Goal: Task Accomplishment & Management: Use online tool/utility

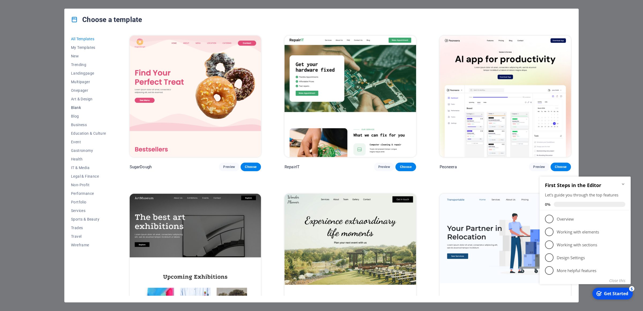
click at [80, 105] on button "Blank" at bounding box center [88, 107] width 35 height 9
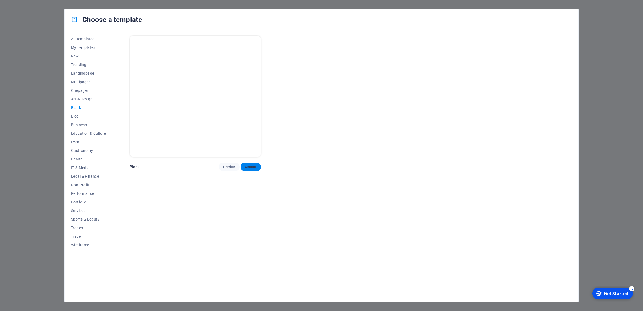
click at [257, 165] on span "Choose" at bounding box center [251, 167] width 12 height 4
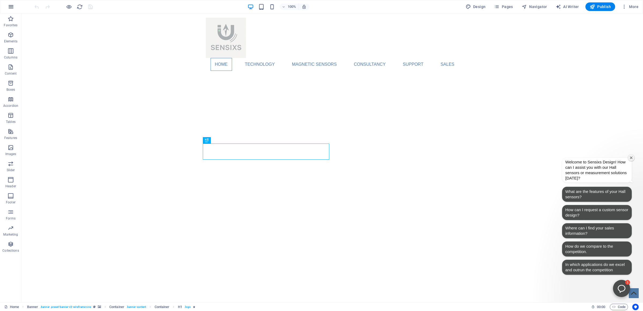
click at [10, 6] on icon "button" at bounding box center [11, 6] width 6 height 6
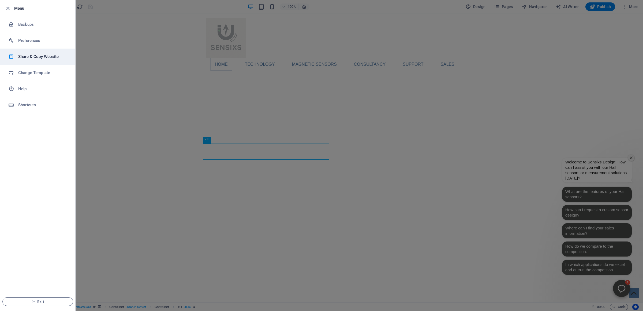
click at [38, 59] on h6 "Share & Copy Website" at bounding box center [43, 56] width 50 height 6
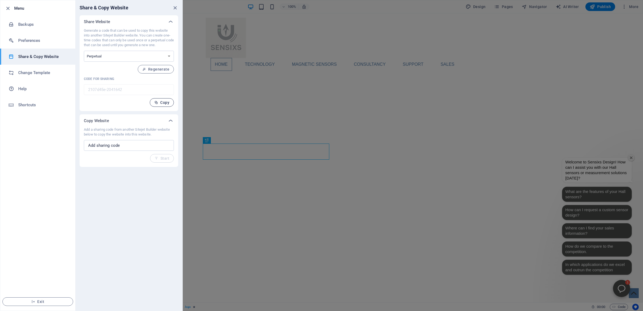
click at [164, 104] on span "Copy" at bounding box center [161, 102] width 15 height 4
click at [7, 7] on icon "button" at bounding box center [8, 8] width 6 height 6
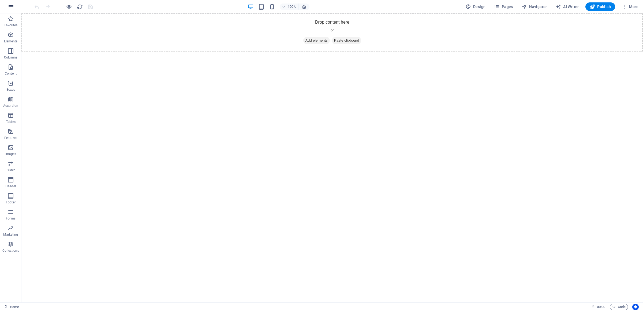
click at [9, 5] on icon "button" at bounding box center [11, 6] width 6 height 6
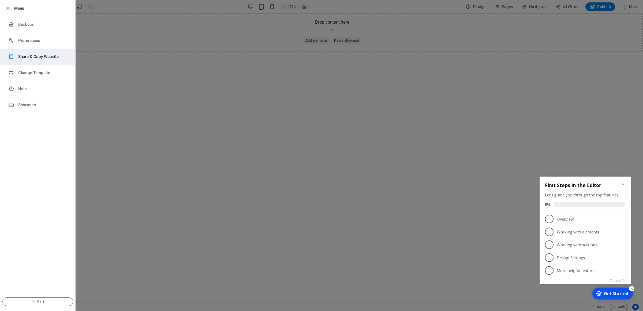
click at [31, 57] on h6 "Share & Copy Website" at bounding box center [43, 56] width 50 height 6
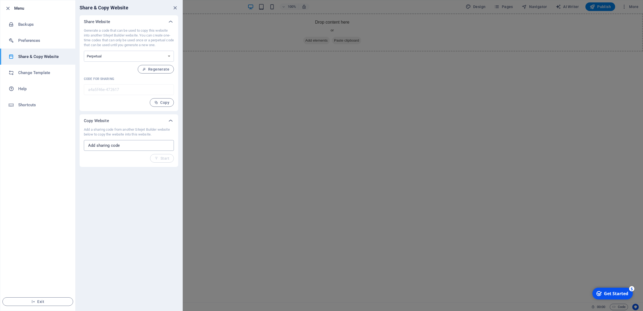
click at [112, 144] on input "text" at bounding box center [129, 145] width 90 height 11
paste input "2107d45e-2041642"
type input "2107d45e-2041642"
click at [165, 158] on span "Start" at bounding box center [162, 158] width 15 height 4
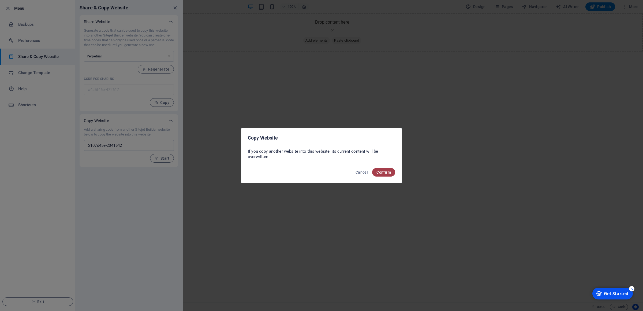
click at [383, 173] on span "Confirm" at bounding box center [384, 172] width 14 height 4
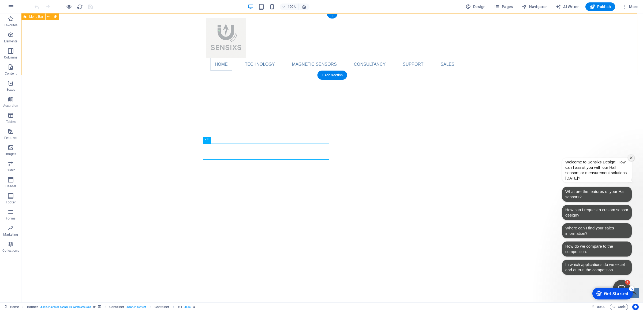
click at [284, 38] on div "Home Technology Compass Comparison Position Comparison Magnetic sensors Compass…" at bounding box center [332, 44] width 622 height 62
click at [26, 18] on icon at bounding box center [25, 16] width 3 height 6
select select "header"
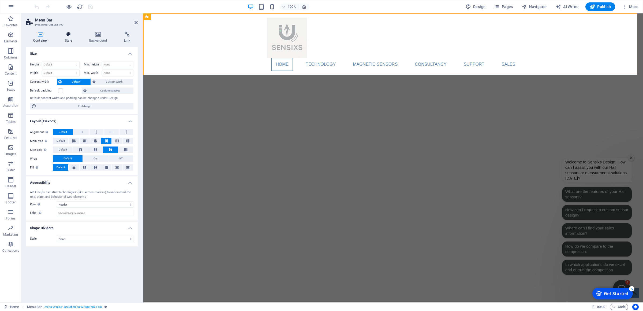
click at [69, 36] on icon at bounding box center [68, 34] width 22 height 5
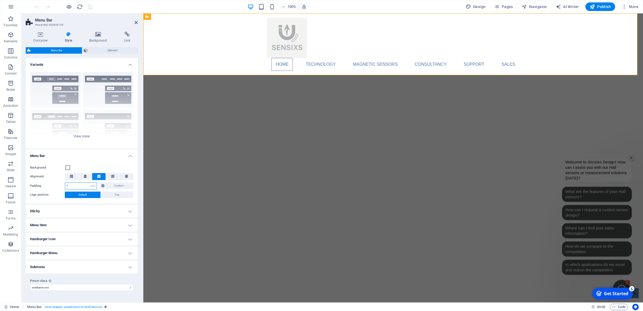
click at [80, 187] on input "1" at bounding box center [81, 186] width 32 height 6
type input "2"
type input "1"
click at [70, 209] on h4 "Sticky" at bounding box center [82, 211] width 112 height 13
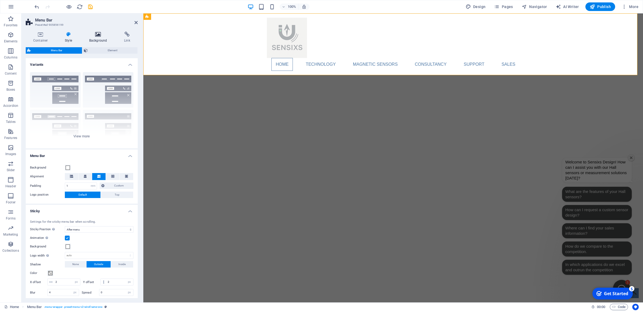
click at [103, 35] on icon at bounding box center [98, 34] width 33 height 5
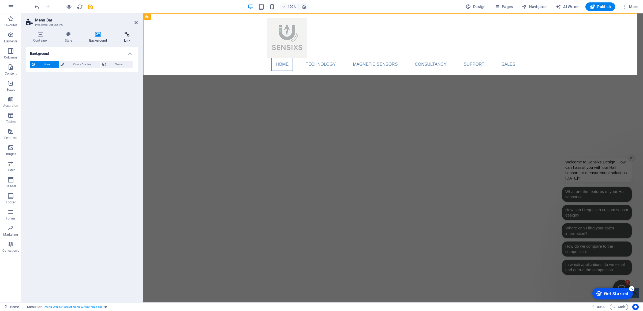
click at [128, 34] on icon at bounding box center [127, 34] width 21 height 5
click at [31, 36] on icon at bounding box center [40, 34] width 29 height 5
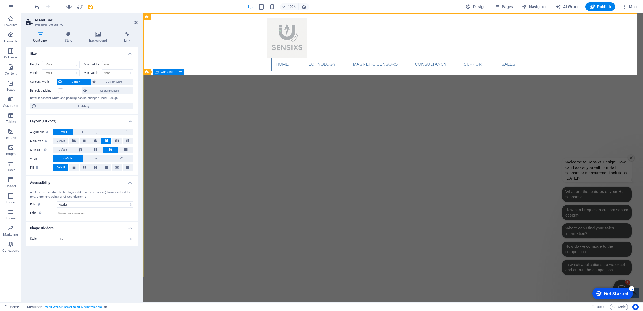
click at [161, 70] on div "Container" at bounding box center [165, 72] width 24 height 6
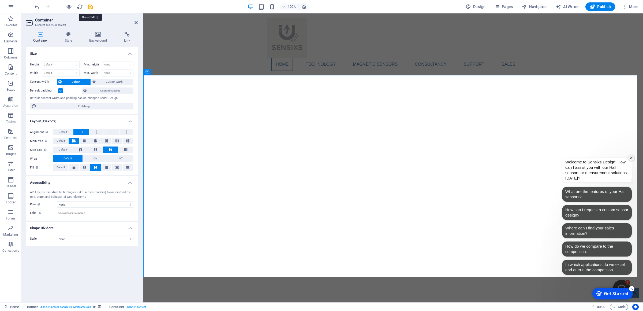
click at [94, 5] on div "100% Design Pages Navigator AI Writer Publish More" at bounding box center [337, 6] width 607 height 9
click at [92, 5] on icon "save" at bounding box center [90, 7] width 6 height 6
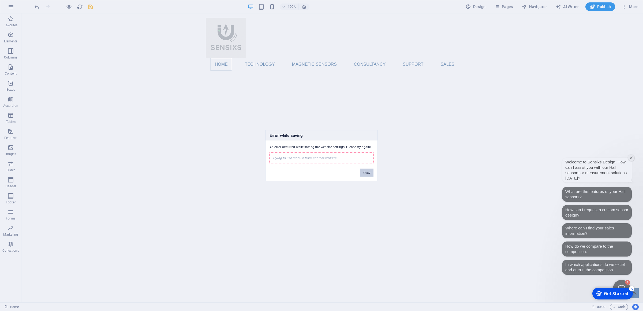
click at [367, 171] on button "Okay" at bounding box center [366, 172] width 13 height 8
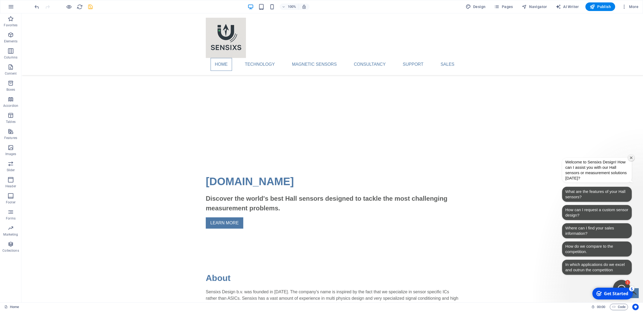
scroll to position [141, 0]
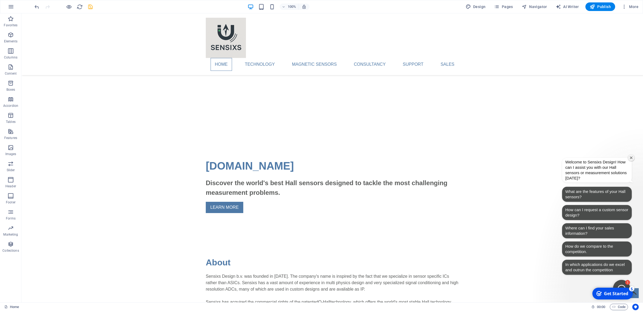
click at [599, 291] on div "checkmark Get Started 5" at bounding box center [613, 293] width 32 height 6
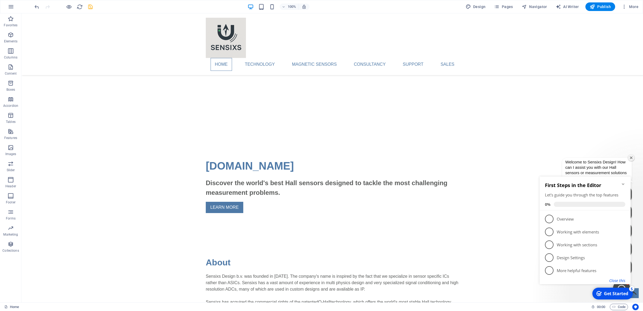
click at [620, 280] on button "Close this" at bounding box center [618, 280] width 16 height 5
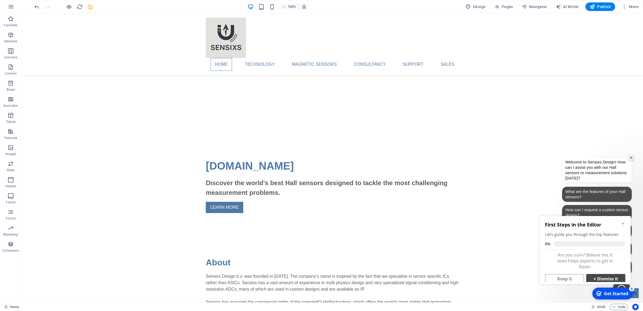
click at [600, 278] on link "× Dismiss it" at bounding box center [606, 279] width 39 height 10
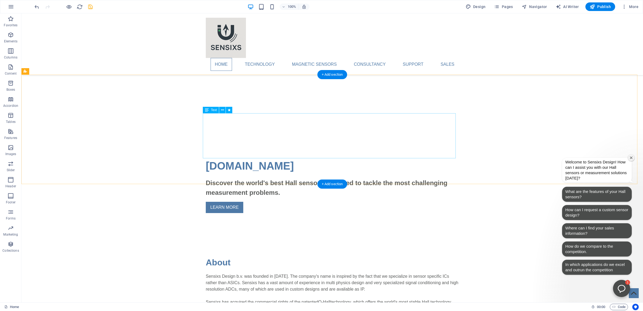
scroll to position [0, 0]
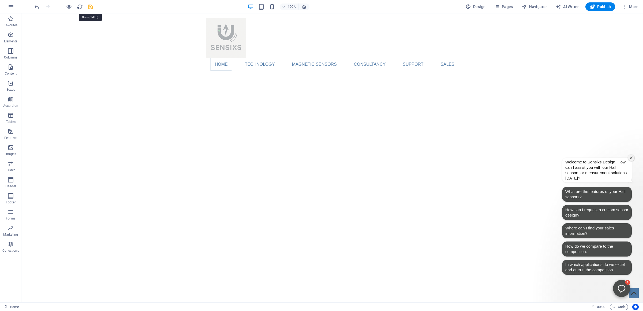
click at [90, 4] on icon "save" at bounding box center [90, 7] width 6 height 6
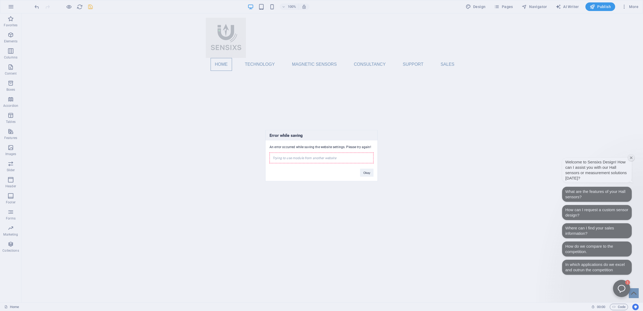
click at [299, 149] on div "An error occurred while saving the website settings. Please try again! Trying t…" at bounding box center [322, 151] width 112 height 23
click at [299, 154] on div "Trying to use module from another website" at bounding box center [322, 157] width 104 height 11
click at [366, 171] on button "Okay" at bounding box center [366, 172] width 13 height 8
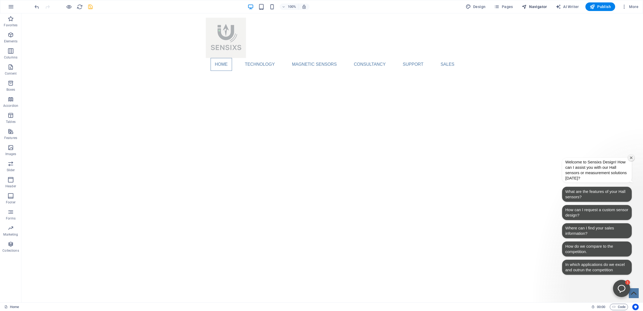
click at [530, 8] on span "Navigator" at bounding box center [534, 6] width 25 height 5
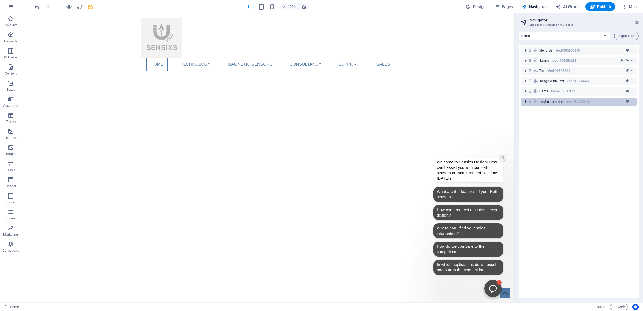
click at [526, 102] on icon "toggle-expand" at bounding box center [525, 101] width 5 height 5
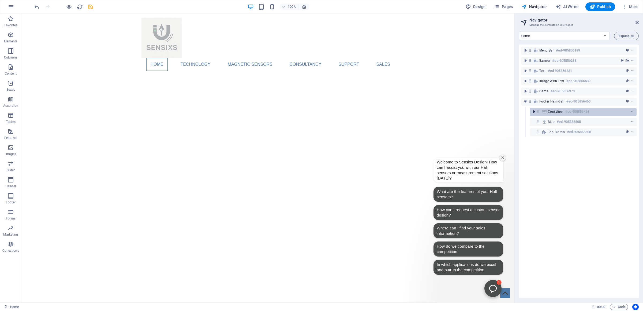
click at [535, 111] on icon "toggle-expand" at bounding box center [534, 111] width 5 height 5
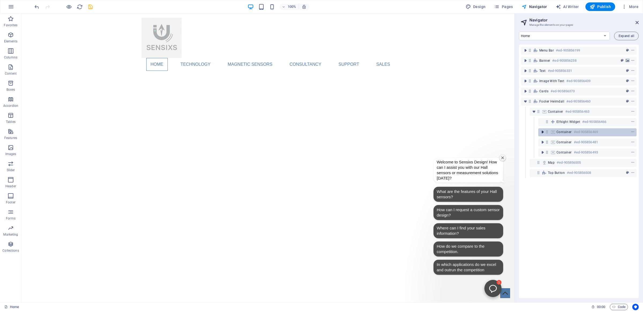
click at [543, 132] on icon "toggle-expand" at bounding box center [542, 131] width 5 height 5
click at [543, 141] on icon "toggle-expand" at bounding box center [542, 141] width 5 height 5
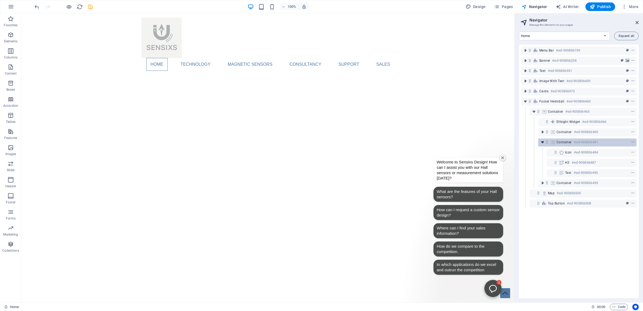
click at [543, 141] on icon "toggle-expand" at bounding box center [542, 141] width 5 height 5
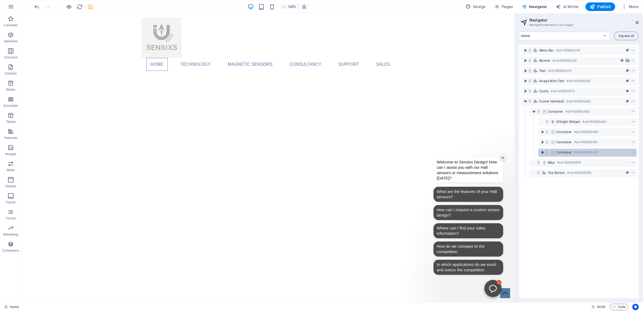
click at [542, 153] on icon "toggle-expand" at bounding box center [542, 152] width 5 height 5
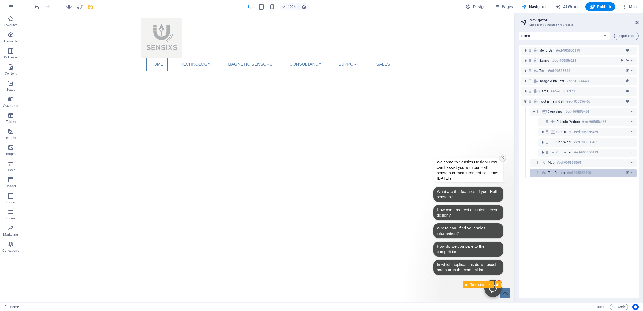
click at [556, 172] on span "Top button" at bounding box center [556, 172] width 17 height 4
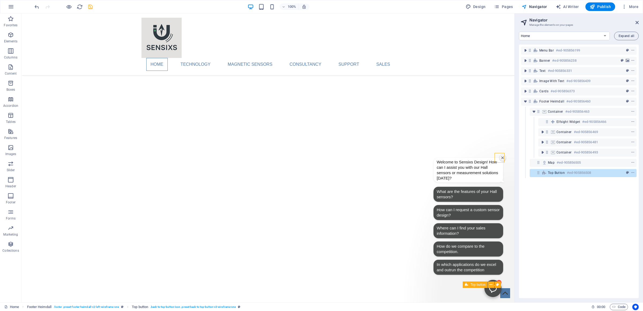
scroll to position [135, 0]
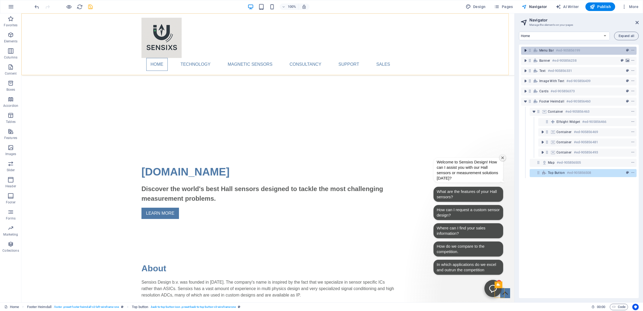
click at [524, 52] on icon "toggle-expand" at bounding box center [525, 50] width 5 height 5
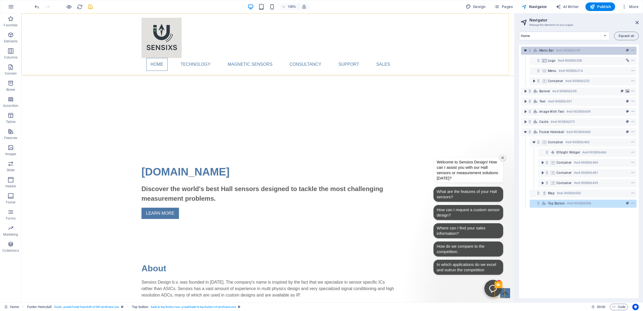
click at [526, 50] on icon "toggle-expand" at bounding box center [525, 50] width 5 height 5
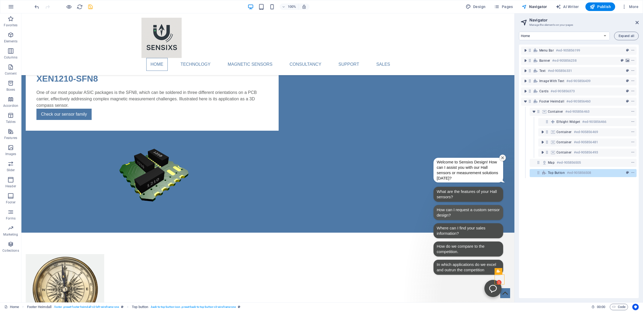
scroll to position [501, 0]
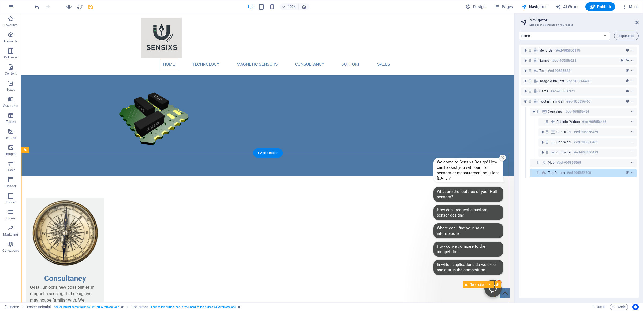
click at [562, 172] on span "Top button" at bounding box center [556, 172] width 17 height 4
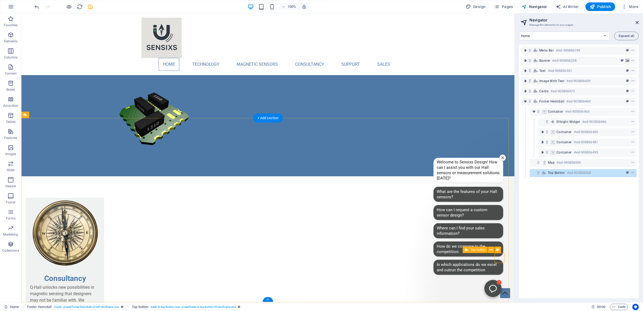
scroll to position [536, 0]
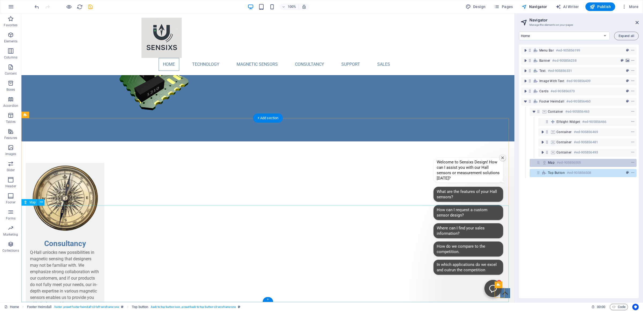
click at [549, 163] on span "Map" at bounding box center [551, 162] width 7 height 4
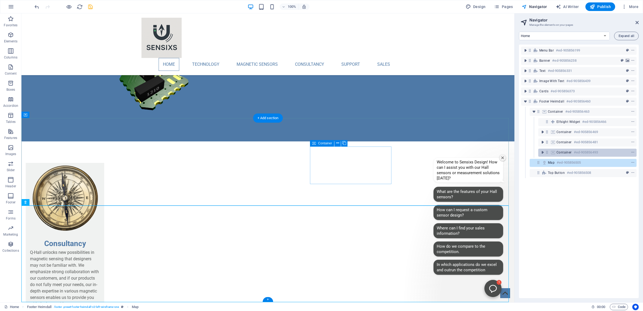
click at [559, 155] on div "Container #ed-905856493" at bounding box center [588, 153] width 98 height 8
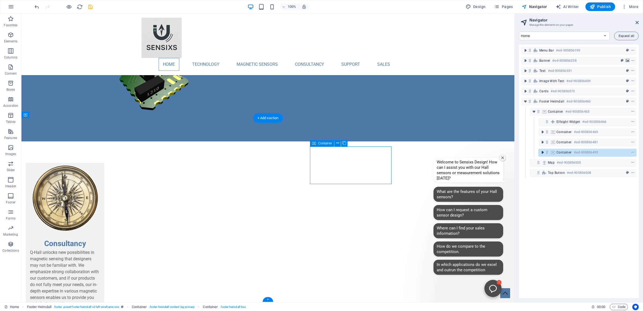
click at [540, 153] on icon "toggle-expand" at bounding box center [542, 152] width 5 height 5
click at [543, 151] on icon "toggle-expand" at bounding box center [542, 152] width 5 height 5
click at [542, 142] on icon "toggle-expand" at bounding box center [542, 141] width 5 height 5
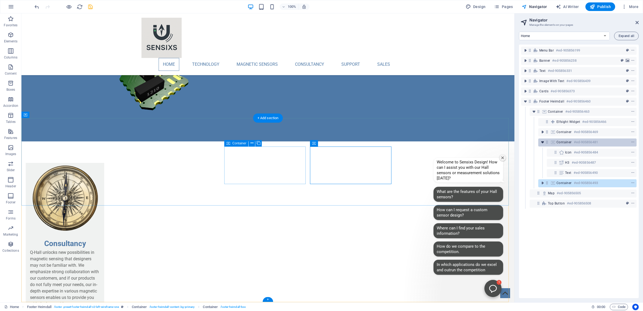
click at [542, 142] on icon "toggle-expand" at bounding box center [542, 141] width 5 height 5
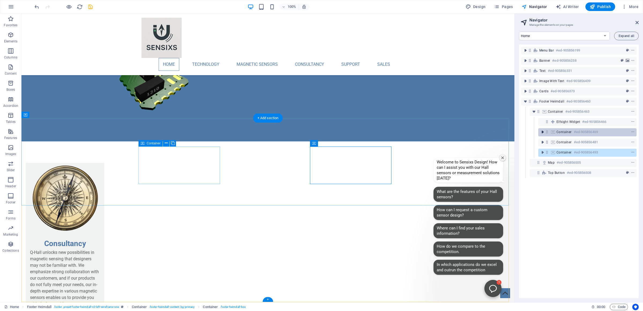
click at [541, 132] on icon "toggle-expand" at bounding box center [542, 131] width 5 height 5
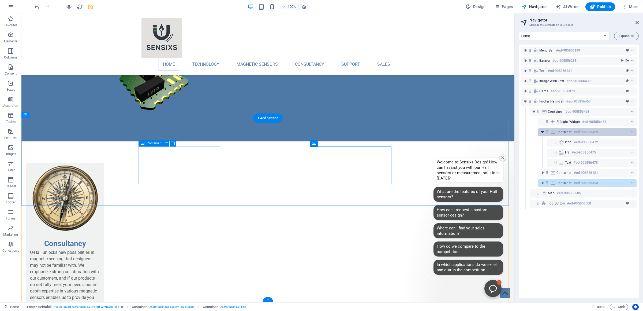
click at [541, 132] on icon "toggle-expand" at bounding box center [542, 131] width 5 height 5
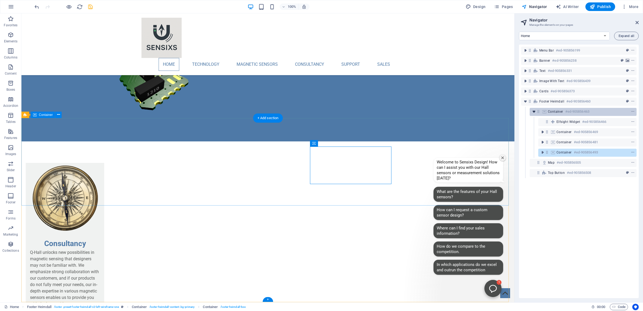
click at [533, 112] on icon "toggle-expand" at bounding box center [534, 111] width 5 height 5
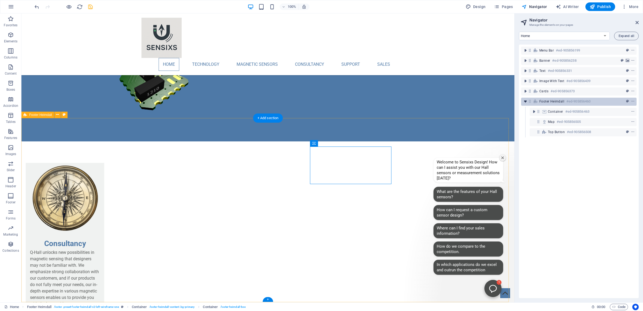
click at [525, 101] on icon "toggle-expand" at bounding box center [525, 101] width 5 height 5
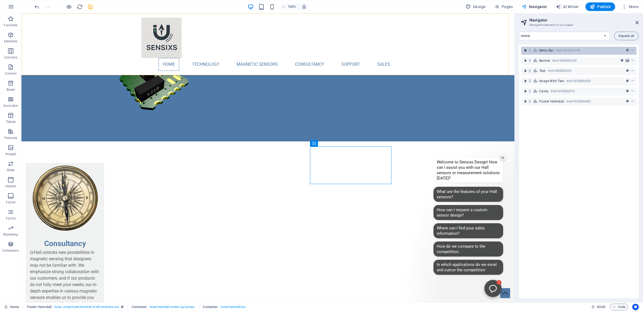
click at [527, 51] on icon "toggle-expand" at bounding box center [525, 50] width 5 height 5
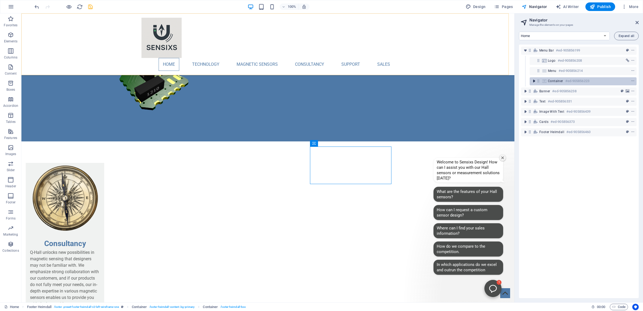
click at [533, 83] on icon "toggle-expand" at bounding box center [534, 80] width 5 height 5
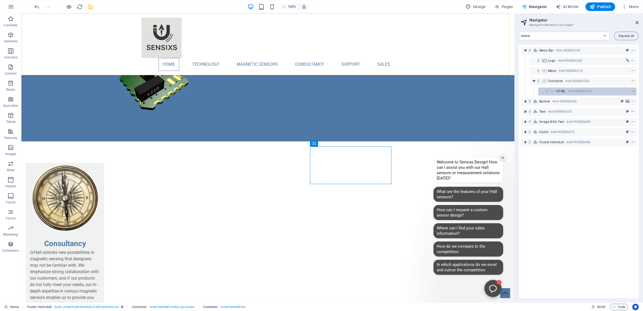
click at [555, 89] on div "HTML #ed-905856226" at bounding box center [588, 91] width 98 height 8
click at [564, 90] on span "HTML" at bounding box center [561, 91] width 9 height 4
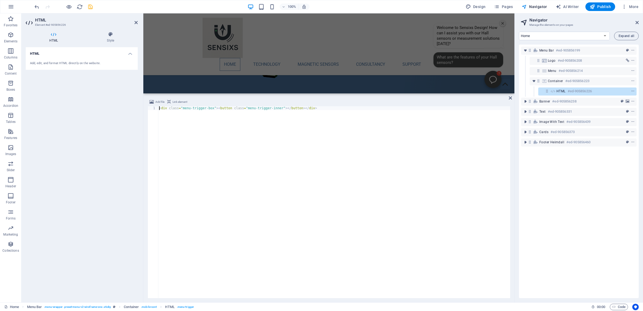
scroll to position [503, 0]
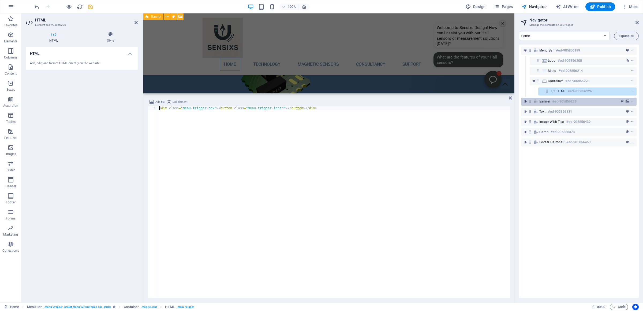
click at [526, 102] on icon "toggle-expand" at bounding box center [525, 101] width 5 height 5
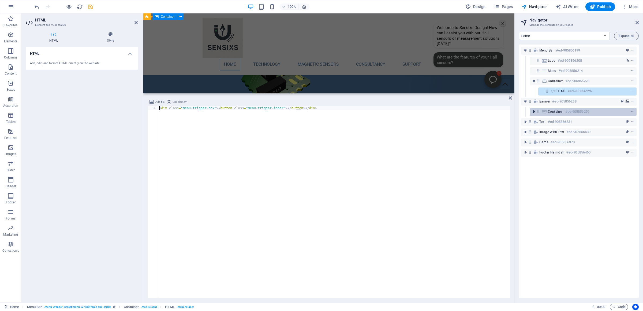
click at [533, 109] on icon "toggle-expand" at bounding box center [534, 111] width 5 height 5
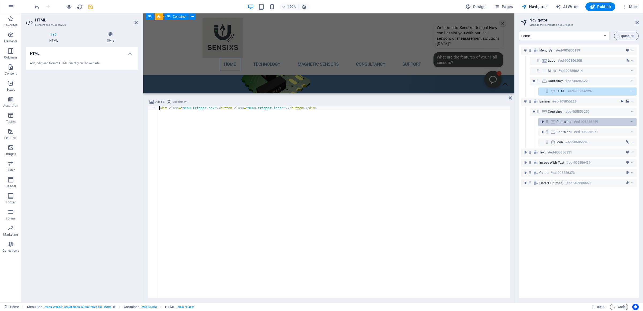
click at [543, 121] on icon "toggle-expand" at bounding box center [542, 121] width 5 height 5
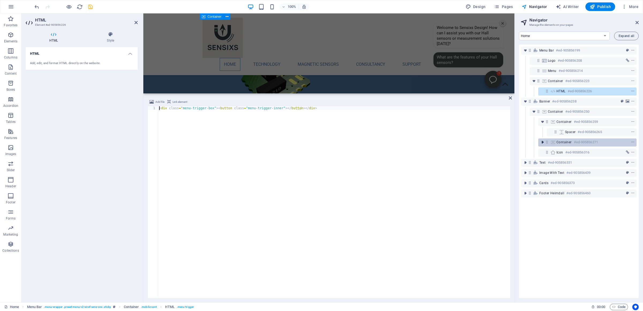
click at [544, 142] on icon "toggle-expand" at bounding box center [542, 141] width 5 height 5
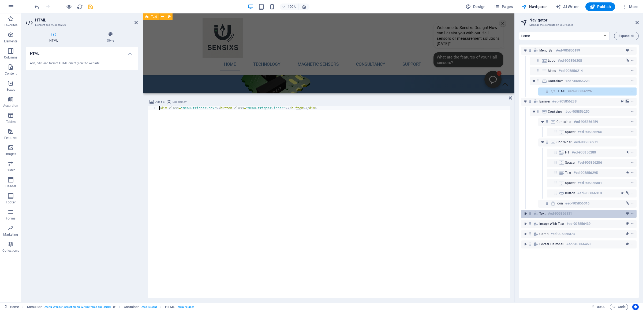
click at [526, 213] on icon "toggle-expand" at bounding box center [525, 213] width 5 height 5
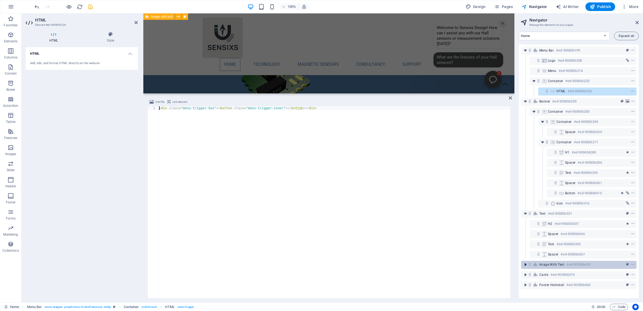
click at [527, 264] on icon "toggle-expand" at bounding box center [525, 264] width 5 height 5
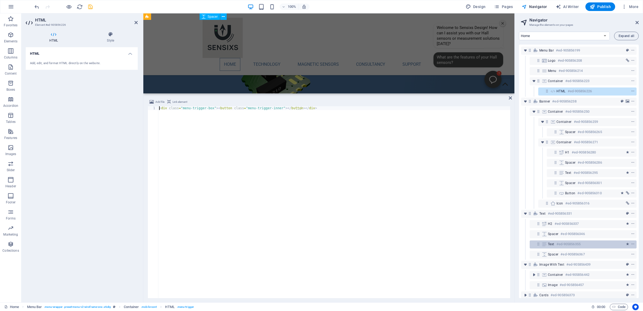
scroll to position [19, 0]
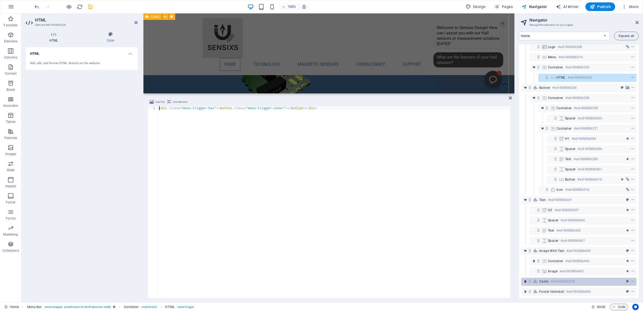
click at [526, 279] on icon "toggle-expand" at bounding box center [525, 281] width 5 height 5
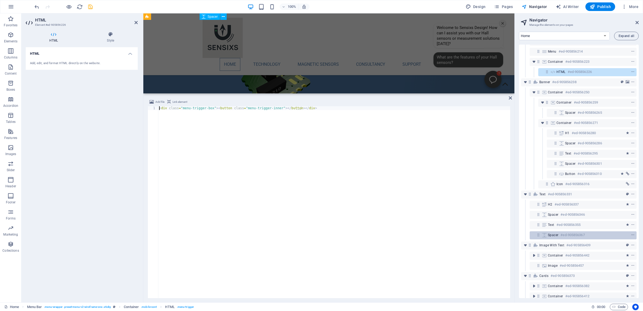
scroll to position [50, 0]
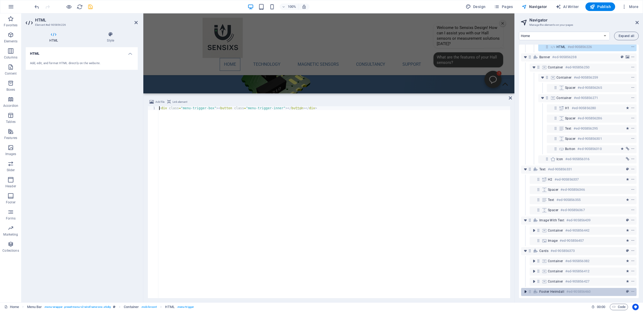
click at [525, 289] on icon "toggle-expand" at bounding box center [525, 291] width 5 height 5
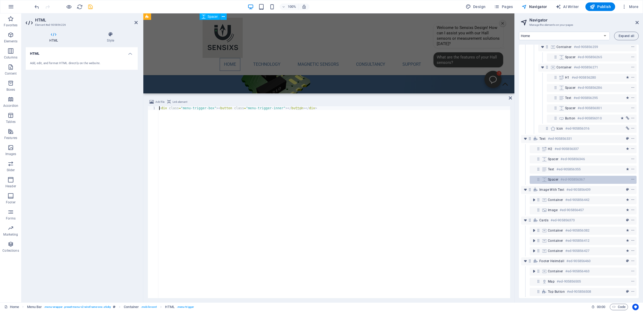
scroll to position [80, 0]
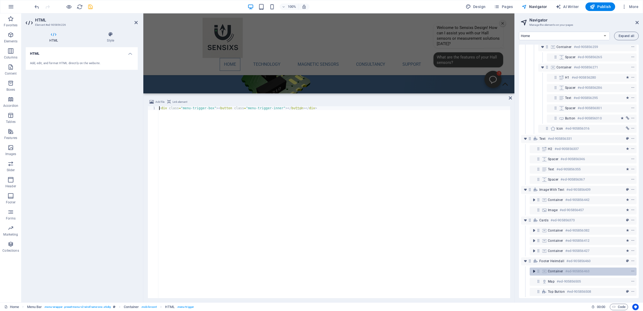
click at [534, 268] on icon "toggle-expand" at bounding box center [534, 270] width 5 height 5
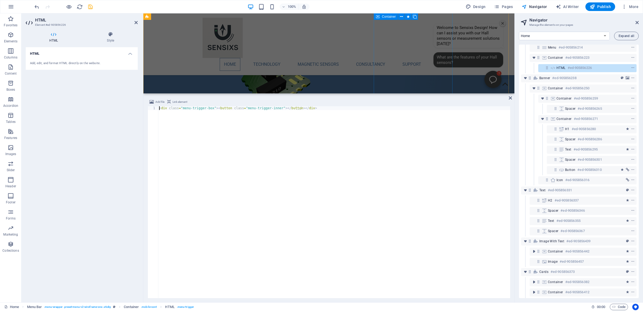
scroll to position [121, 0]
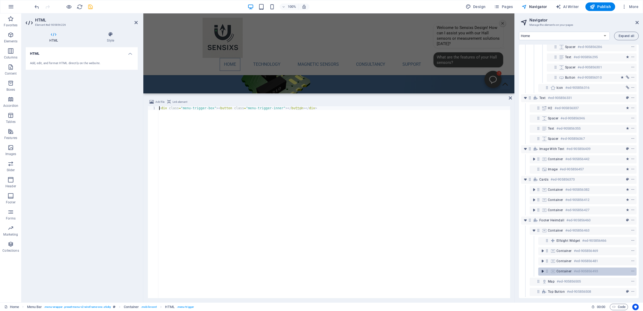
click at [543, 268] on icon "toggle-expand" at bounding box center [542, 270] width 5 height 5
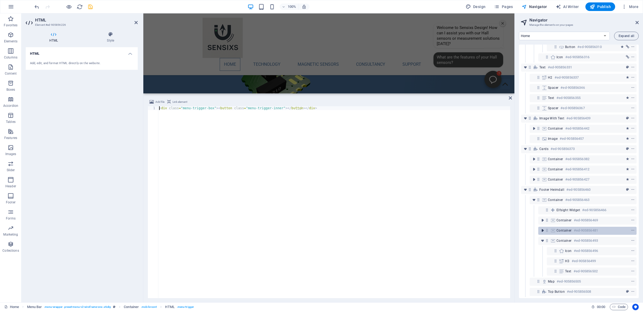
click at [543, 228] on icon "toggle-expand" at bounding box center [542, 230] width 5 height 5
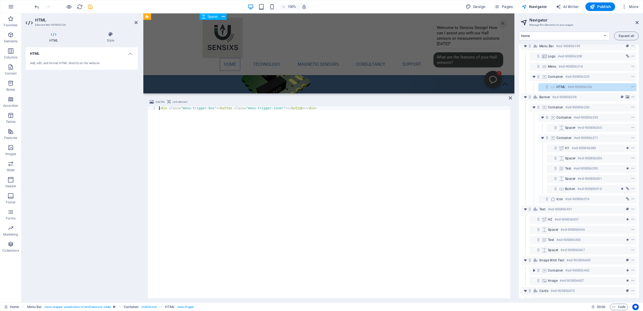
scroll to position [182, 0]
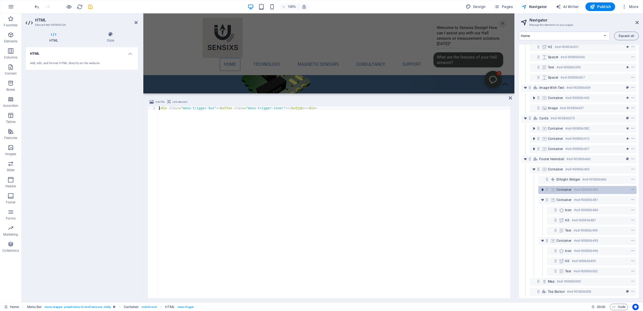
click at [541, 187] on icon "toggle-expand" at bounding box center [542, 189] width 5 height 5
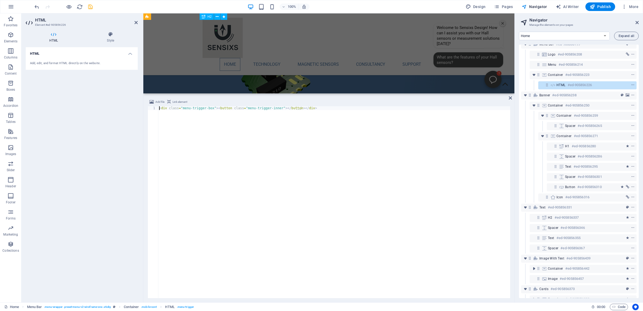
scroll to position [213, 0]
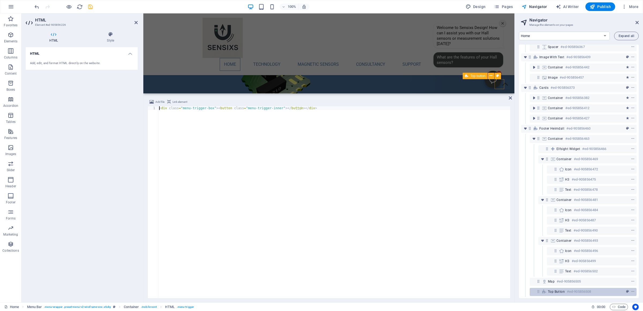
click at [593, 288] on div "Top button #ed-905856508" at bounding box center [579, 291] width 62 height 6
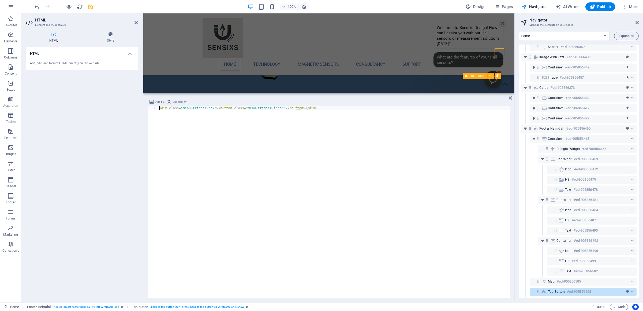
scroll to position [536, 0]
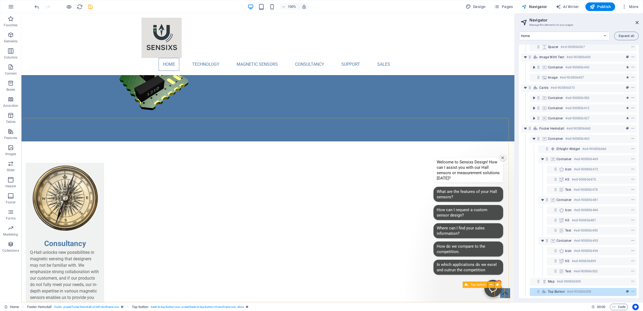
click at [473, 283] on span "Top button" at bounding box center [478, 284] width 15 height 3
click at [474, 284] on span "Top button" at bounding box center [478, 284] width 15 height 3
select select "xMidYMid"
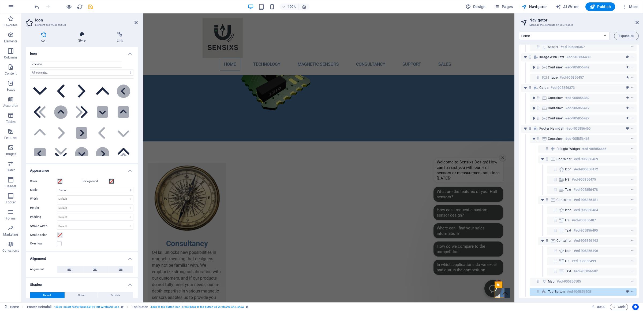
click at [86, 34] on icon at bounding box center [82, 34] width 36 height 5
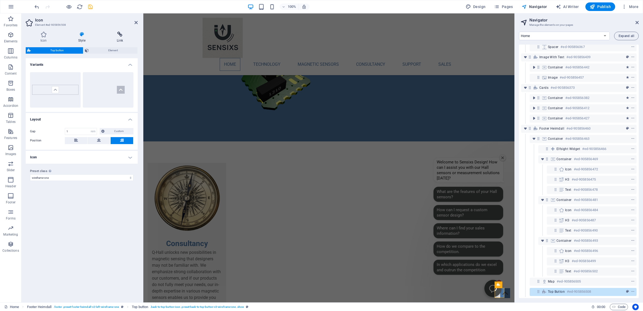
click at [116, 33] on icon at bounding box center [119, 34] width 35 height 5
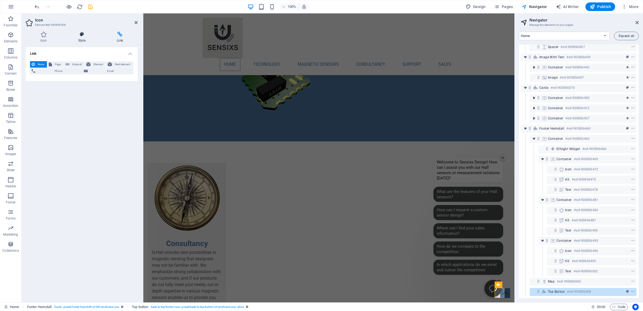
click at [92, 33] on icon at bounding box center [82, 34] width 36 height 5
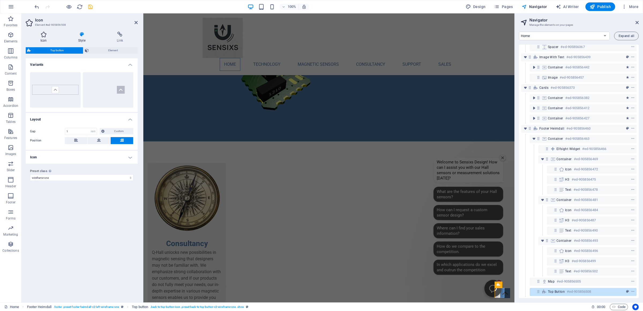
click at [44, 33] on icon at bounding box center [44, 34] width 36 height 5
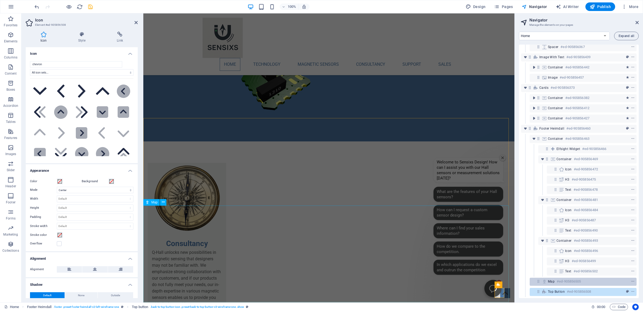
click at [557, 278] on h6 "#ed-905856505" at bounding box center [569, 281] width 24 height 6
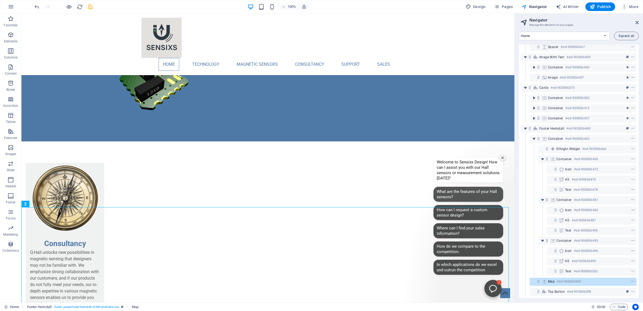
scroll to position [507, 0]
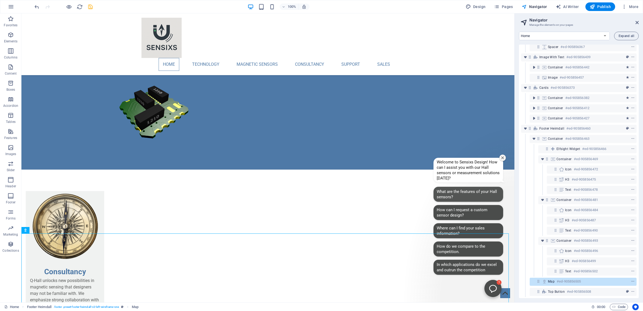
click at [459, 194] on button "What are the features of your Hall sensors?" at bounding box center [469, 194] width 70 height 15
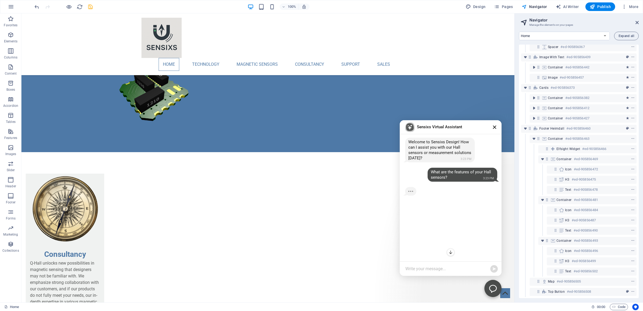
scroll to position [536, 0]
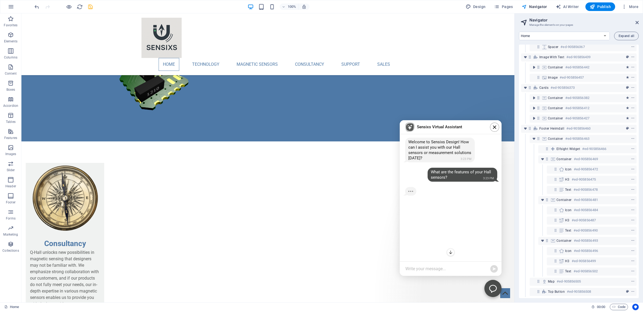
click at [493, 128] on icon "Close chatbot window" at bounding box center [495, 127] width 4 height 4
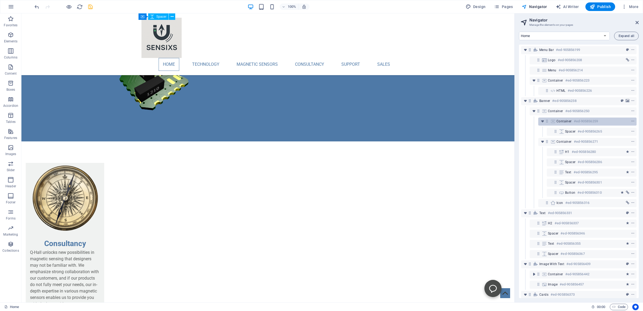
scroll to position [0, 0]
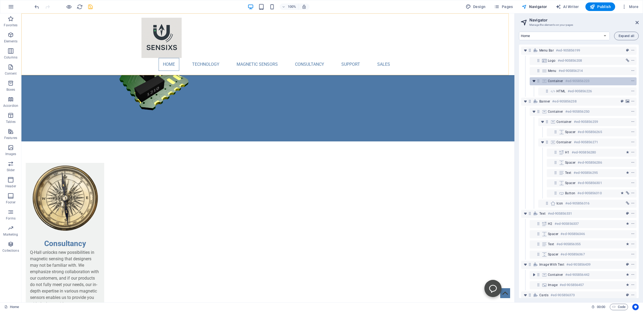
click at [533, 82] on icon "toggle-expand" at bounding box center [534, 80] width 5 height 5
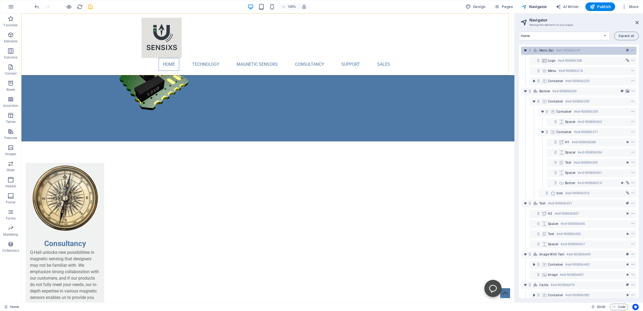
click at [526, 51] on icon "toggle-expand" at bounding box center [525, 50] width 5 height 5
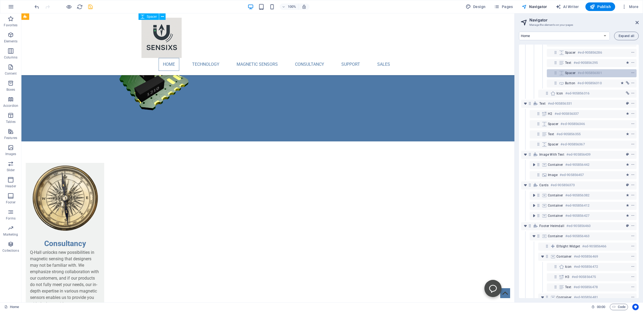
scroll to position [78, 0]
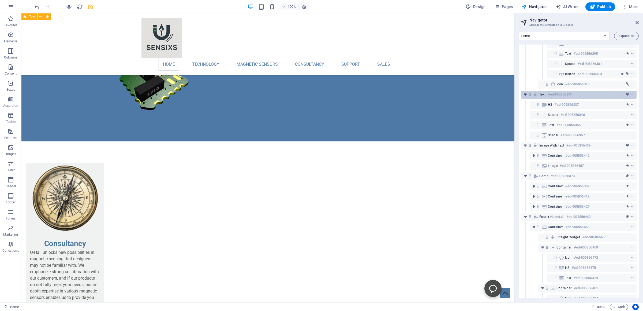
click at [526, 95] on icon "toggle-expand" at bounding box center [525, 94] width 5 height 5
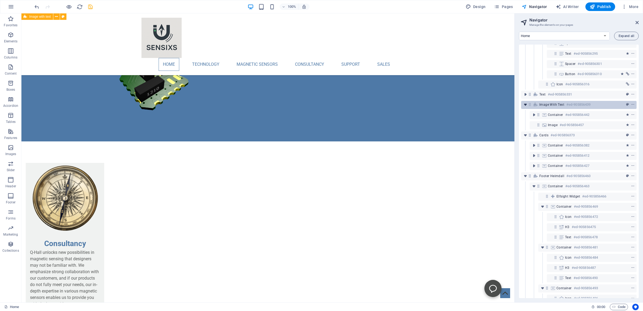
click at [525, 105] on icon "toggle-expand" at bounding box center [525, 104] width 5 height 5
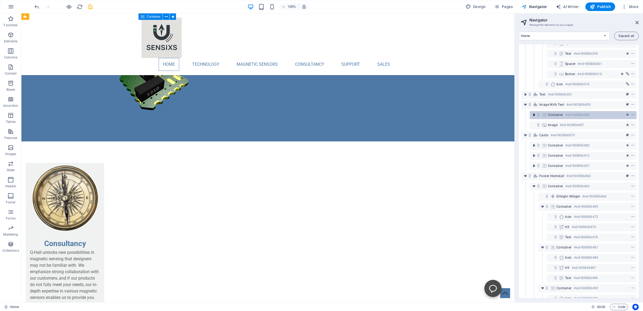
click at [532, 113] on icon "toggle-expand" at bounding box center [534, 114] width 5 height 5
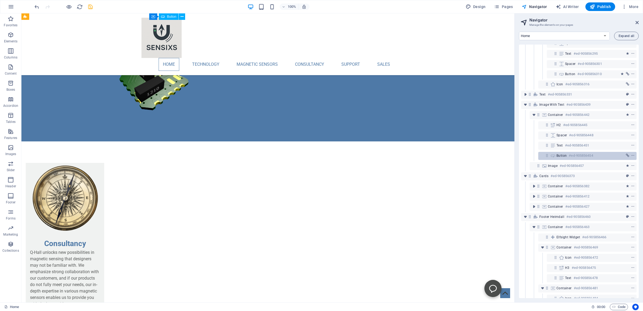
click at [558, 157] on span "Button" at bounding box center [562, 155] width 10 height 4
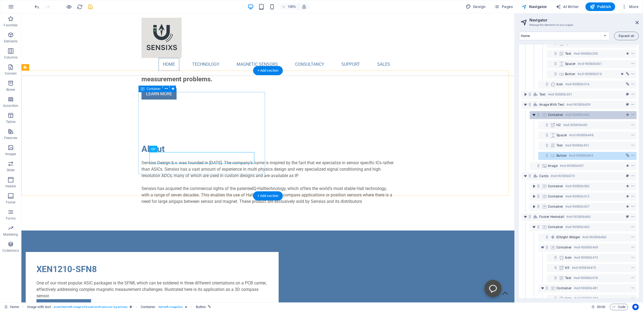
click at [533, 114] on icon "toggle-expand" at bounding box center [534, 114] width 5 height 5
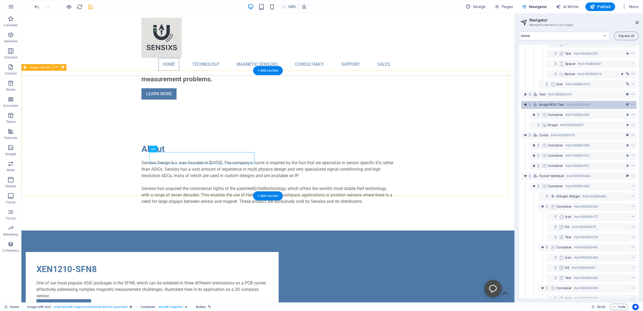
click at [525, 104] on icon "toggle-expand" at bounding box center [525, 104] width 5 height 5
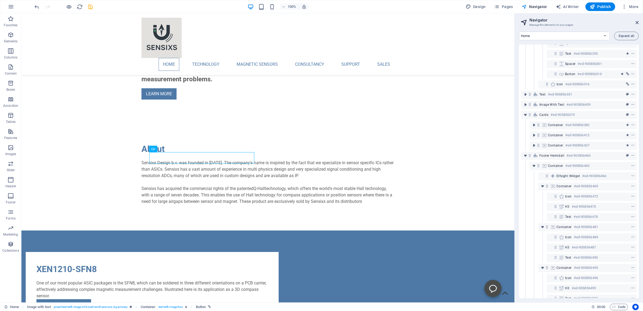
scroll to position [111, 0]
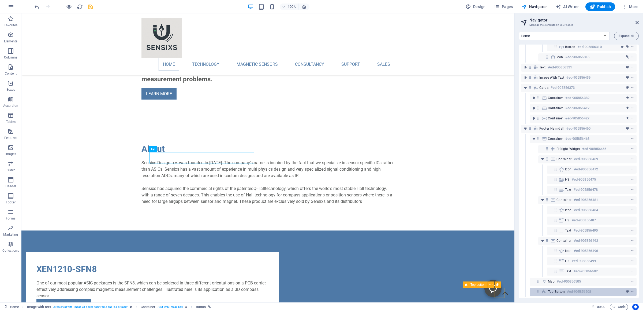
click at [558, 289] on span "Top button" at bounding box center [556, 291] width 17 height 4
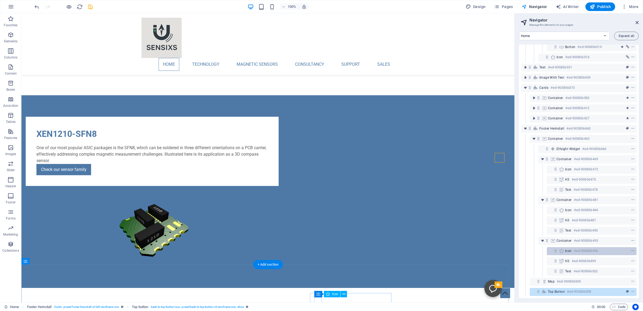
click at [572, 248] on span "Icon" at bounding box center [568, 250] width 7 height 4
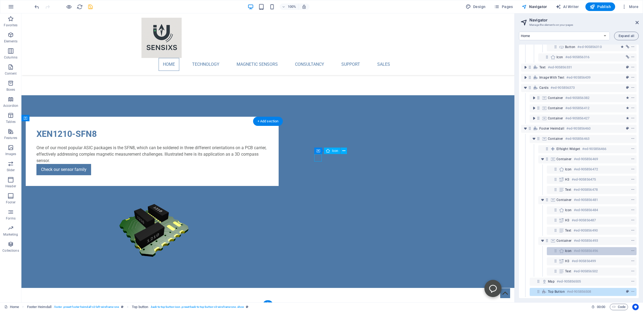
scroll to position [532, 0]
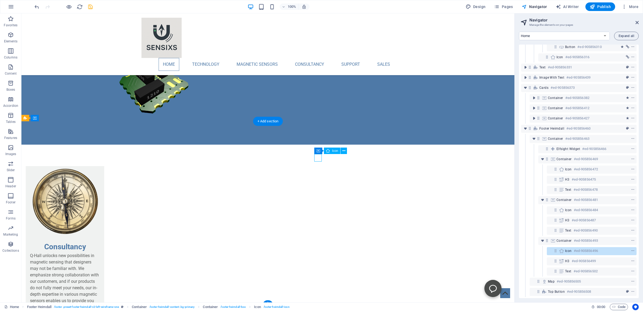
click at [572, 248] on span "Icon" at bounding box center [568, 250] width 7 height 4
select select "xMidYMid"
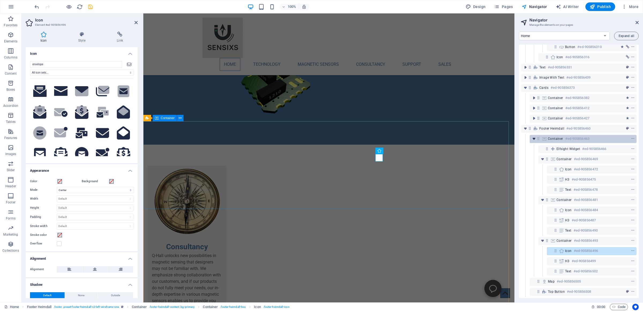
click at [534, 136] on icon "toggle-expand" at bounding box center [534, 138] width 5 height 5
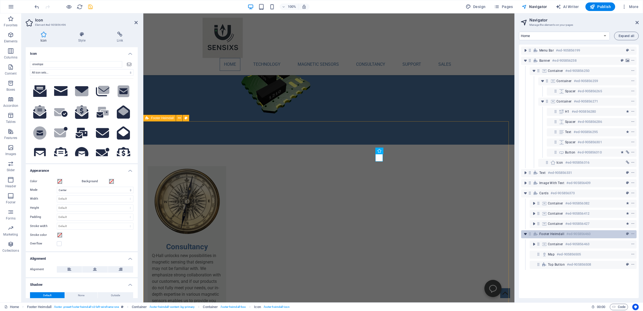
click at [526, 233] on icon "toggle-expand" at bounding box center [525, 233] width 5 height 5
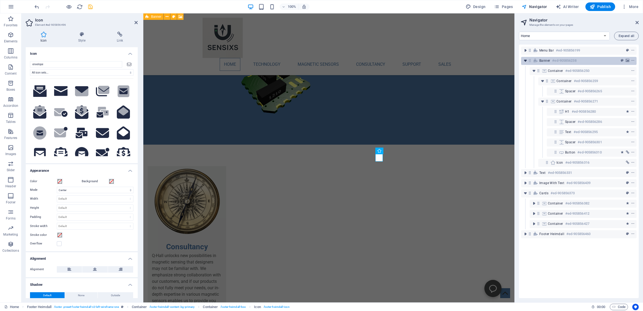
click at [526, 59] on icon "toggle-expand" at bounding box center [525, 60] width 5 height 5
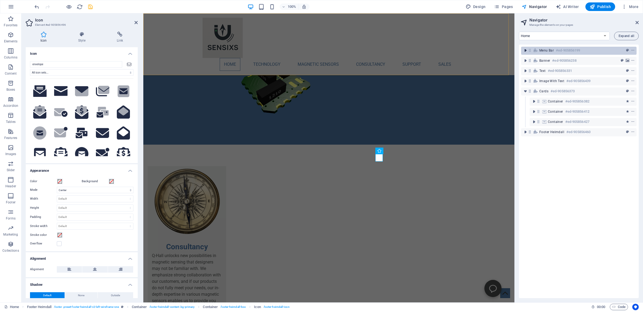
click at [527, 49] on icon "toggle-expand" at bounding box center [525, 50] width 5 height 5
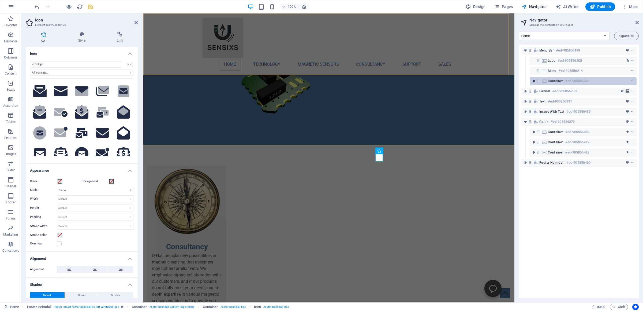
click at [532, 80] on icon "toggle-expand" at bounding box center [534, 80] width 5 height 5
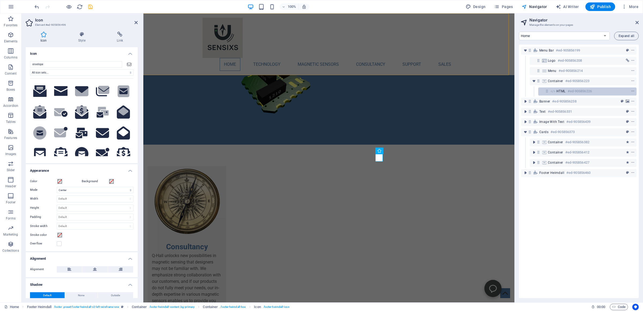
click at [556, 91] on icon at bounding box center [553, 91] width 6 height 4
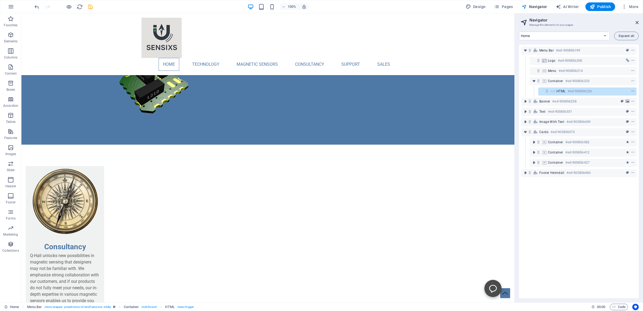
click at [556, 91] on icon at bounding box center [553, 91] width 6 height 4
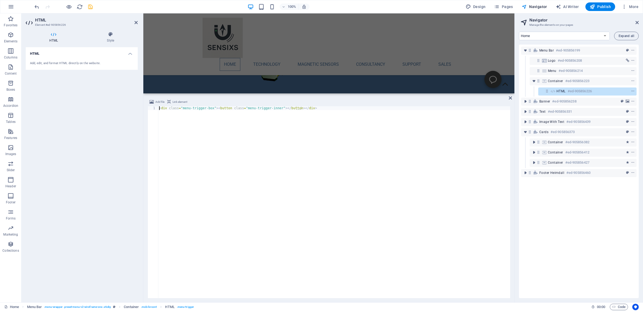
scroll to position [500, 0]
click at [533, 80] on icon "toggle-expand" at bounding box center [534, 80] width 5 height 5
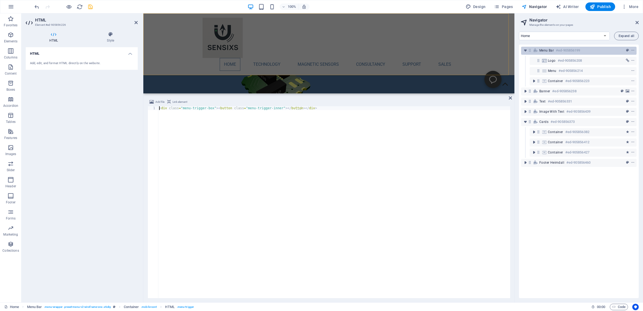
click at [524, 48] on div "Menu Bar #ed-905856199" at bounding box center [579, 51] width 116 height 8
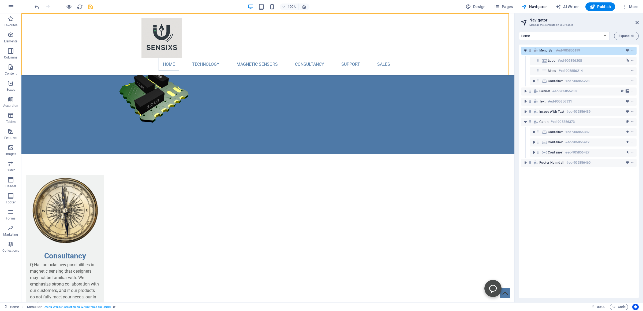
click at [525, 50] on icon "toggle-expand" at bounding box center [525, 50] width 5 height 5
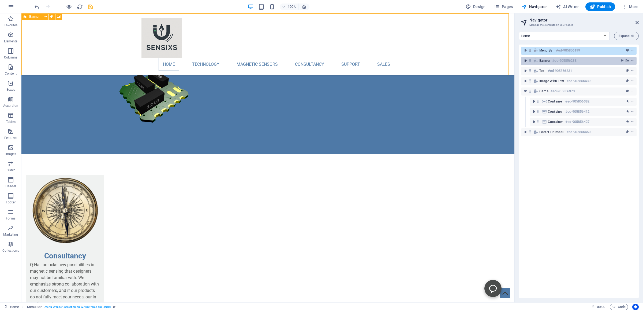
click at [525, 60] on icon "toggle-expand" at bounding box center [525, 60] width 5 height 5
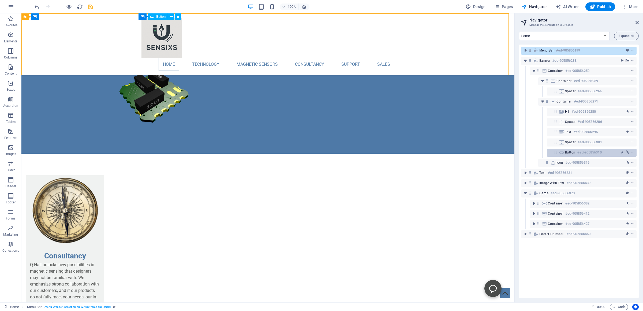
click at [591, 150] on h6 "#ed-905856310" at bounding box center [590, 152] width 24 height 6
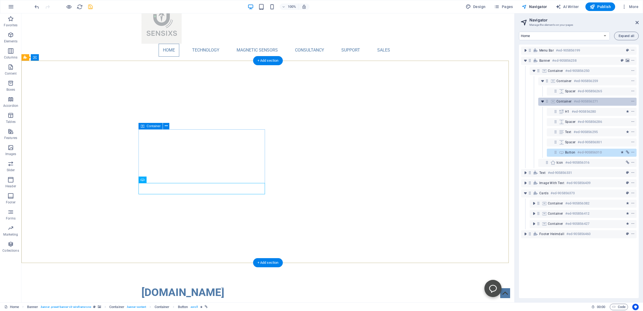
click at [541, 102] on icon "toggle-expand" at bounding box center [542, 101] width 5 height 5
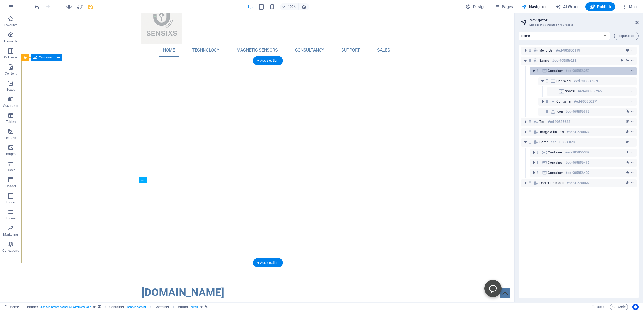
click at [533, 70] on icon "toggle-expand" at bounding box center [534, 70] width 5 height 5
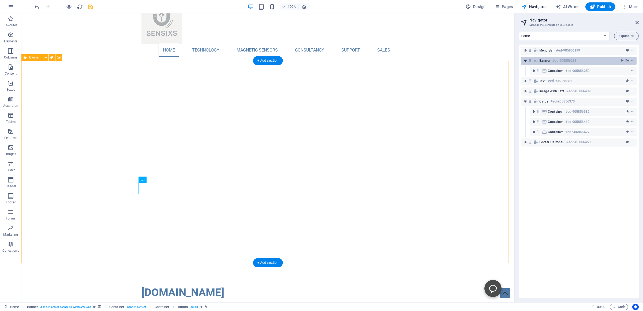
click at [524, 61] on icon "toggle-expand" at bounding box center [525, 60] width 5 height 5
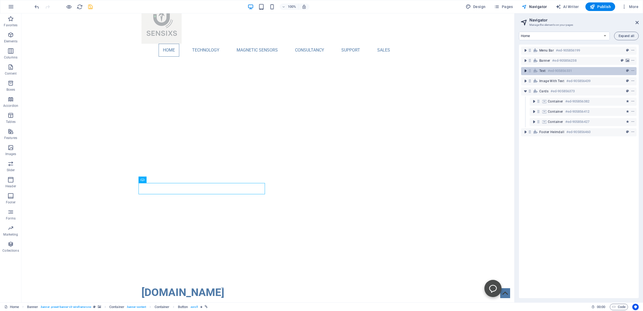
click at [525, 68] on button "toggle-expand" at bounding box center [525, 71] width 6 height 6
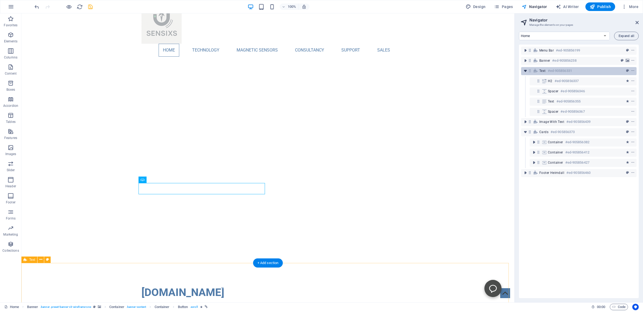
click at [525, 71] on icon "toggle-expand" at bounding box center [525, 70] width 5 height 5
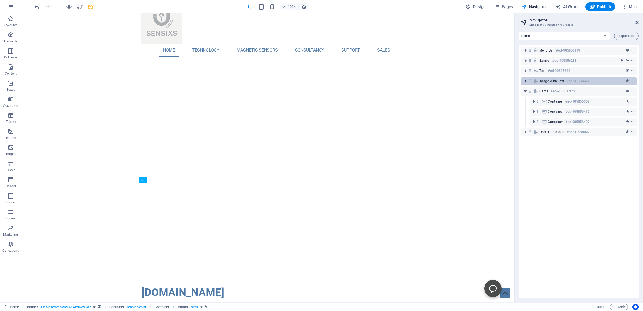
click at [525, 83] on icon "toggle-expand" at bounding box center [525, 80] width 5 height 5
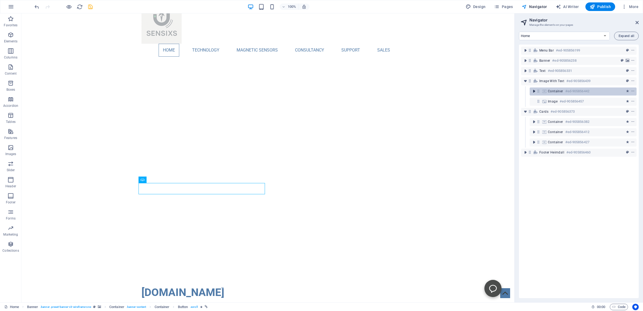
click at [535, 90] on icon "toggle-expand" at bounding box center [534, 90] width 5 height 5
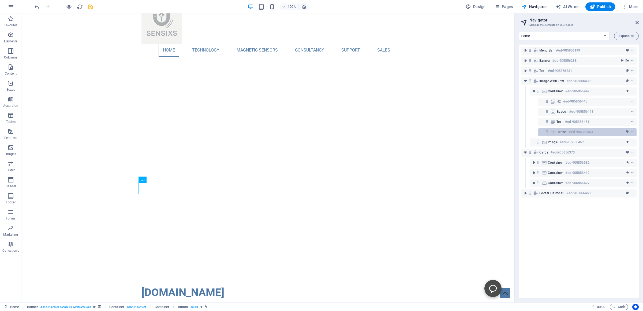
click at [558, 134] on div "Button #ed-905856454" at bounding box center [583, 132] width 53 height 6
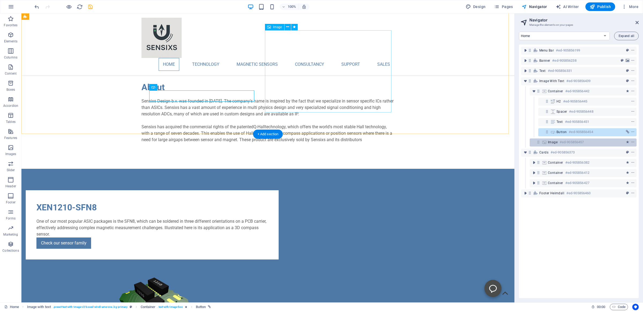
click at [555, 145] on div "Image #ed-905856457" at bounding box center [579, 142] width 62 height 6
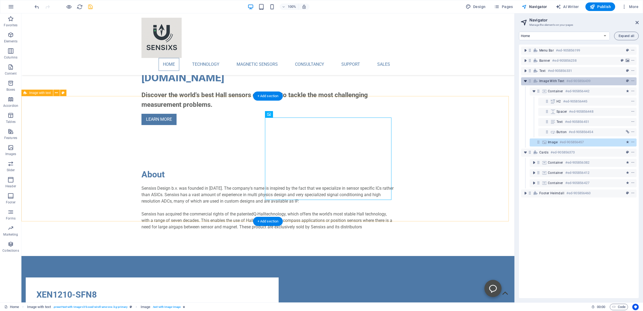
click at [525, 80] on icon "toggle-expand" at bounding box center [525, 80] width 5 height 5
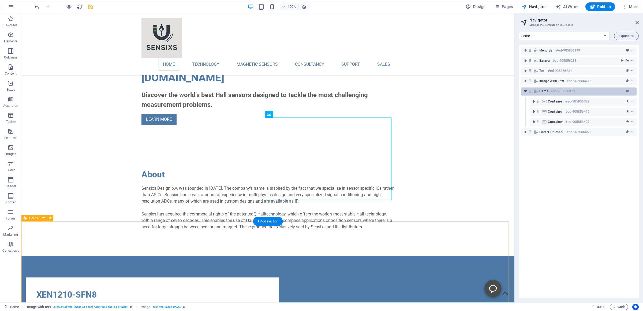
click at [527, 92] on icon "toggle-expand" at bounding box center [525, 90] width 5 height 5
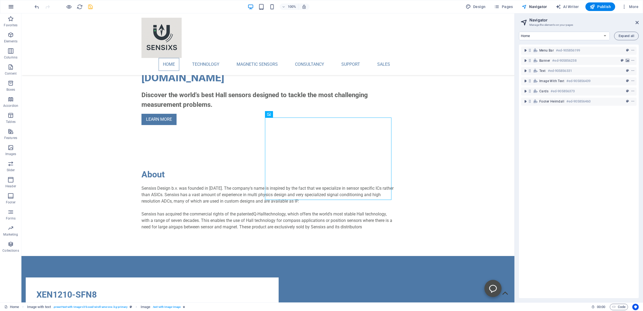
click at [8, 5] on icon "button" at bounding box center [11, 6] width 6 height 6
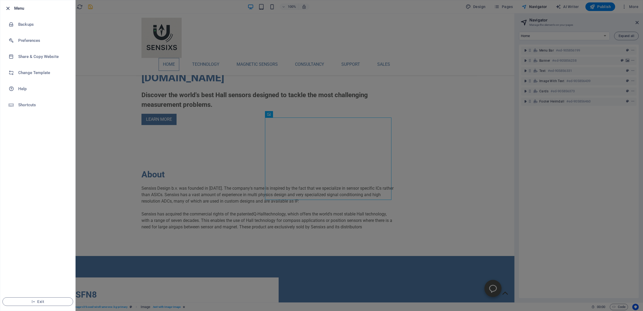
click at [8, 8] on icon "button" at bounding box center [8, 8] width 6 height 6
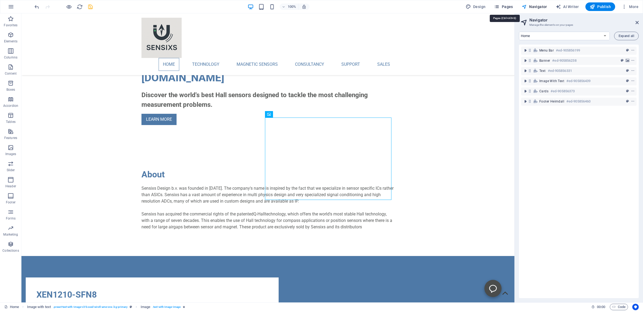
click at [507, 9] on span "Pages" at bounding box center [503, 6] width 19 height 5
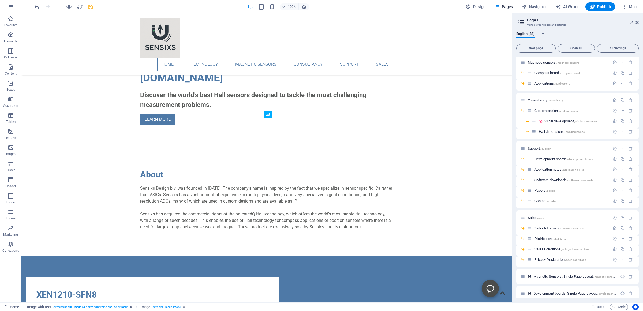
scroll to position [0, 0]
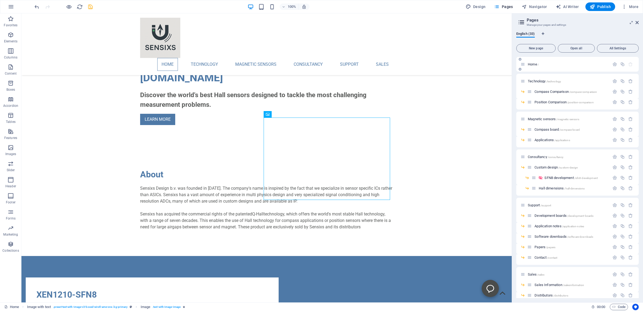
click at [536, 64] on span "Home /" at bounding box center [533, 64] width 11 height 4
click at [629, 4] on button "More" at bounding box center [630, 6] width 21 height 9
click at [9, 5] on div at bounding box center [321, 155] width 643 height 311
click at [9, 8] on icon "button" at bounding box center [11, 6] width 6 height 6
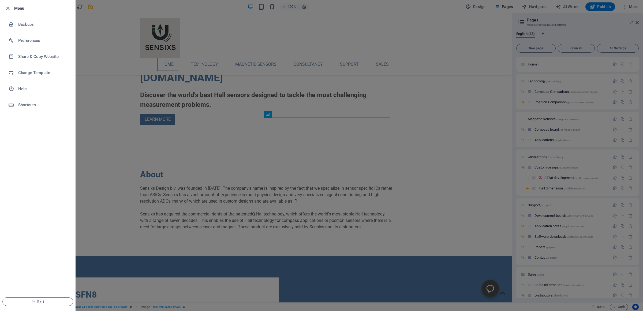
click at [5, 8] on icon "button" at bounding box center [8, 8] width 6 height 6
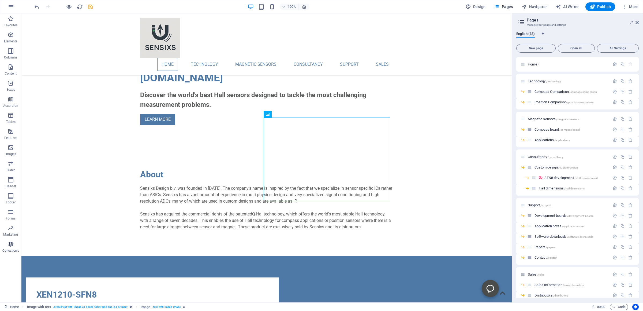
click at [11, 246] on icon "button" at bounding box center [11, 244] width 6 height 6
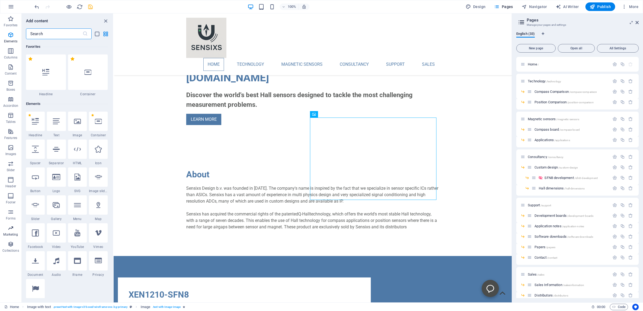
scroll to position [9960, 0]
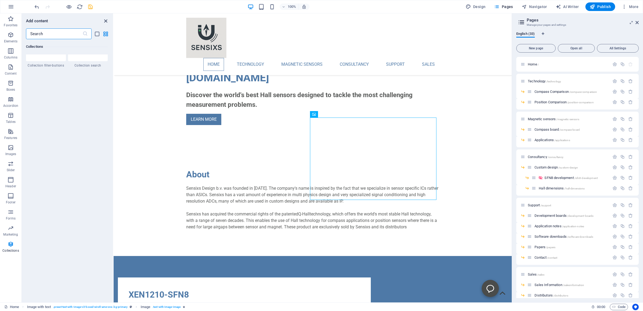
click at [105, 20] on icon "close panel" at bounding box center [106, 21] width 6 height 6
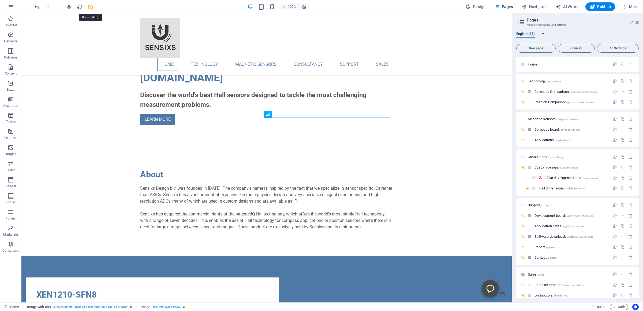
click at [89, 5] on icon "save" at bounding box center [90, 7] width 6 height 6
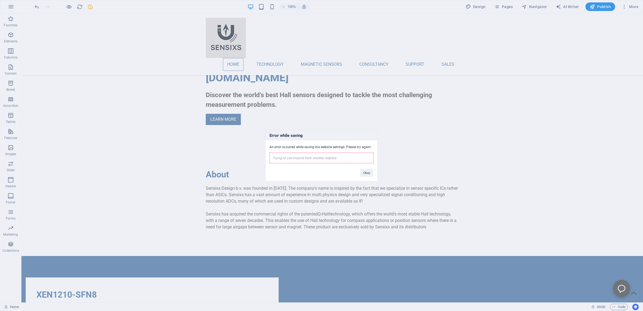
drag, startPoint x: 272, startPoint y: 157, endPoint x: 335, endPoint y: 157, distance: 62.5
click at [335, 157] on div "Trying to use module from another website" at bounding box center [322, 157] width 104 height 11
copy div "Trying to use module from another website"
click at [6, 125] on div "Error while saving An error occurred while saving the website settings. Please …" at bounding box center [321, 155] width 643 height 311
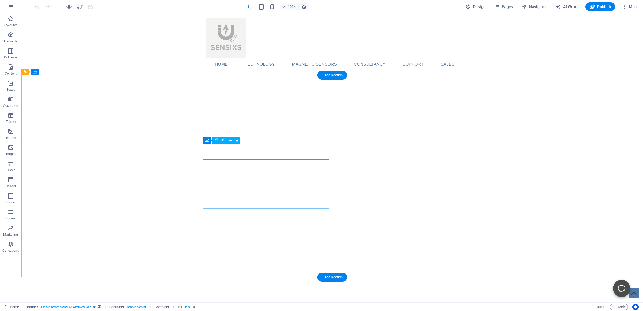
click at [264, 298] on div "[DOMAIN_NAME]" at bounding box center [332, 306] width 253 height 16
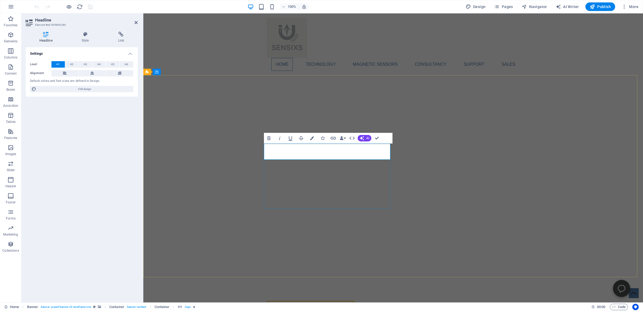
click at [340, 298] on h1 "[DOMAIN_NAME]" at bounding box center [393, 306] width 253 height 16
click at [110, 131] on div "Settings Level H1 H2 H3 H4 H5 H6 Alignment Default colors and font sizes are de…" at bounding box center [82, 172] width 112 height 251
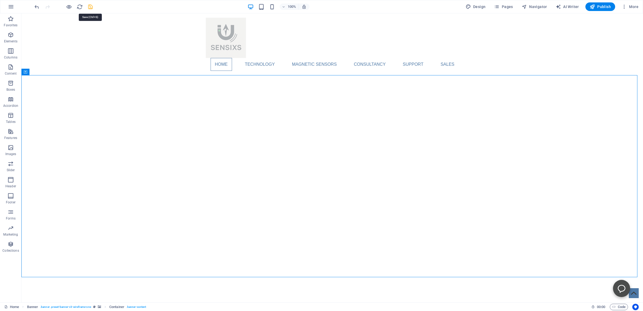
click at [91, 8] on icon "save" at bounding box center [90, 7] width 6 height 6
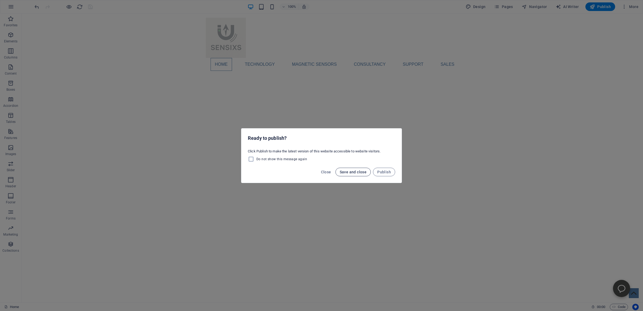
click at [350, 172] on span "Save and close" at bounding box center [353, 172] width 27 height 4
